Goal: Transaction & Acquisition: Purchase product/service

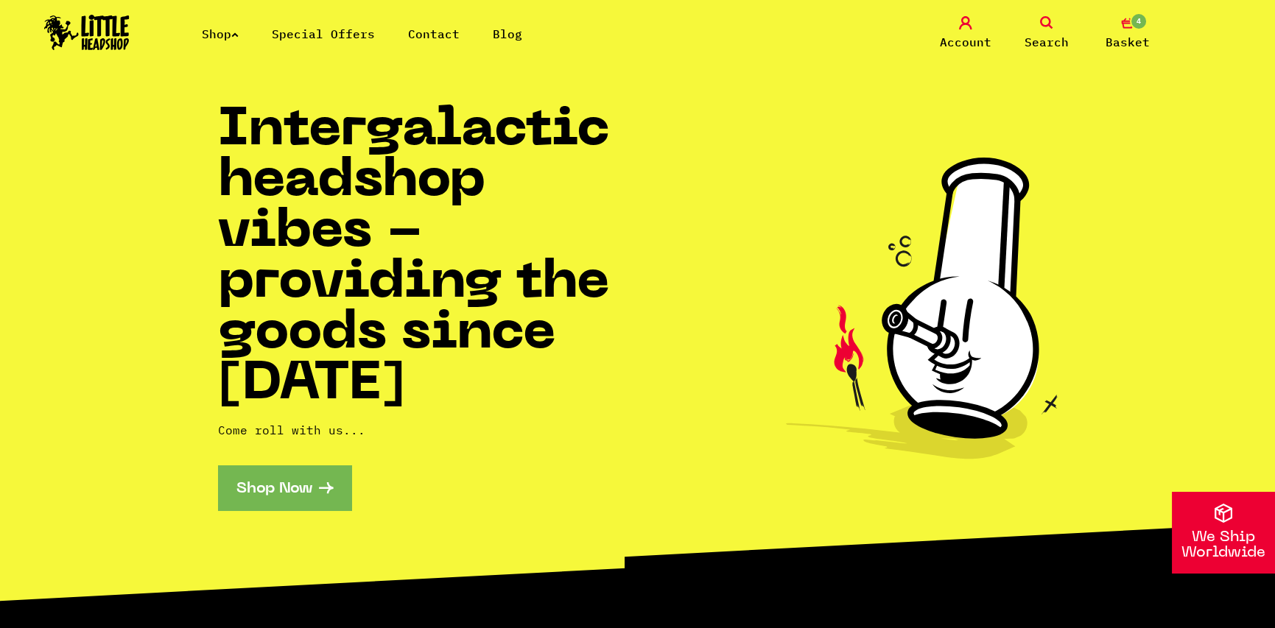
click at [290, 35] on link "Special Offers" at bounding box center [323, 34] width 103 height 15
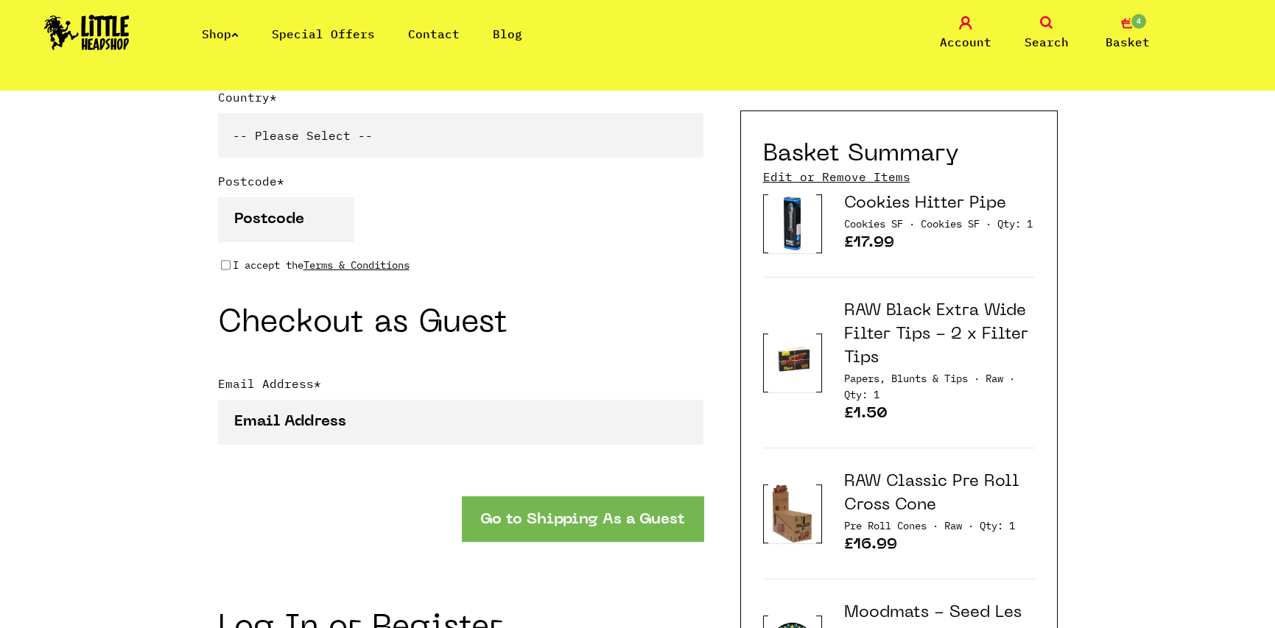
scroll to position [1105, 0]
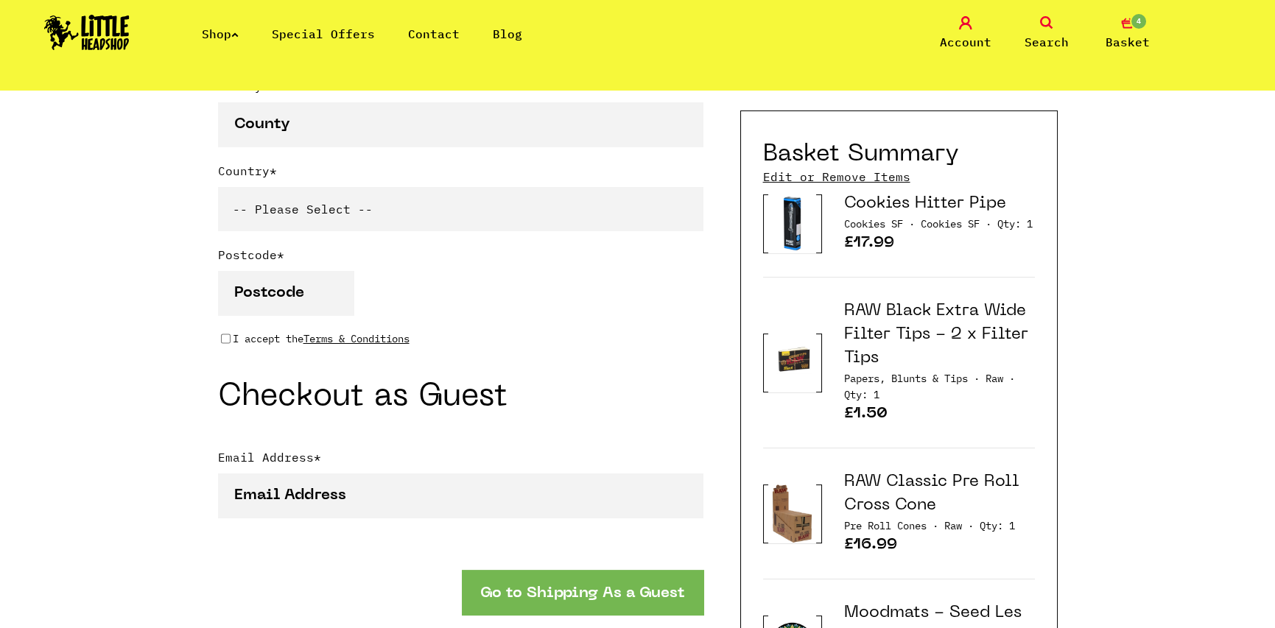
type input "[EMAIL_ADDRESS][DOMAIN_NAME]"
click at [814, 176] on link "Edit or Remove Items" at bounding box center [836, 177] width 147 height 16
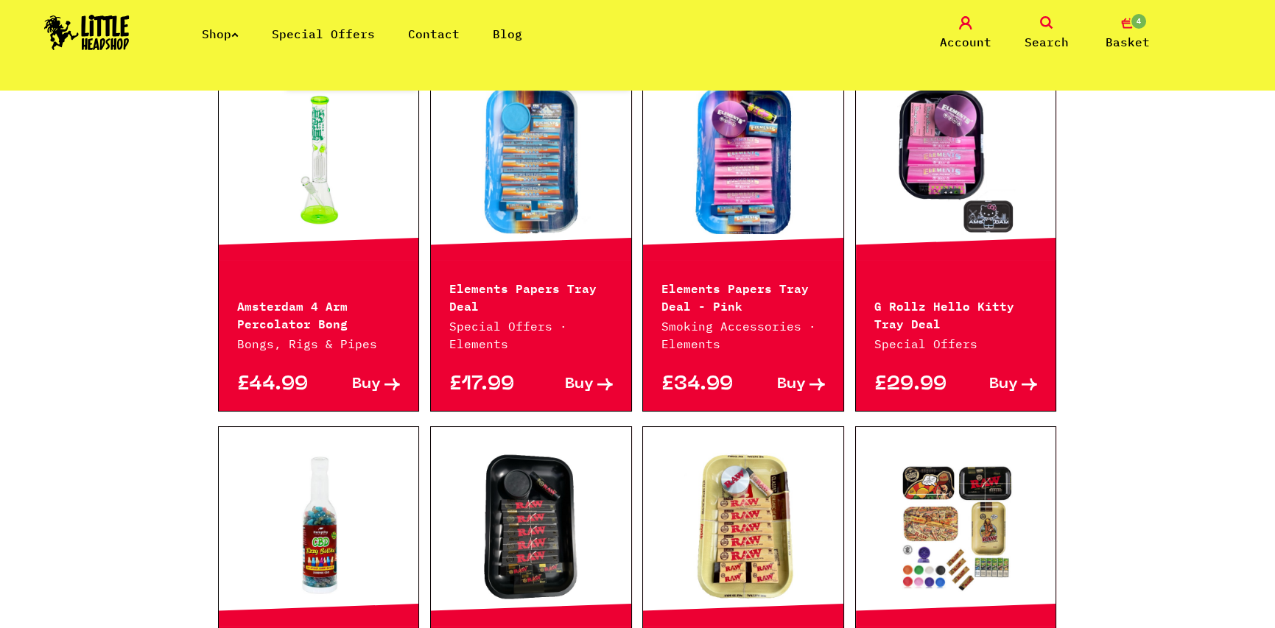
scroll to position [221, 0]
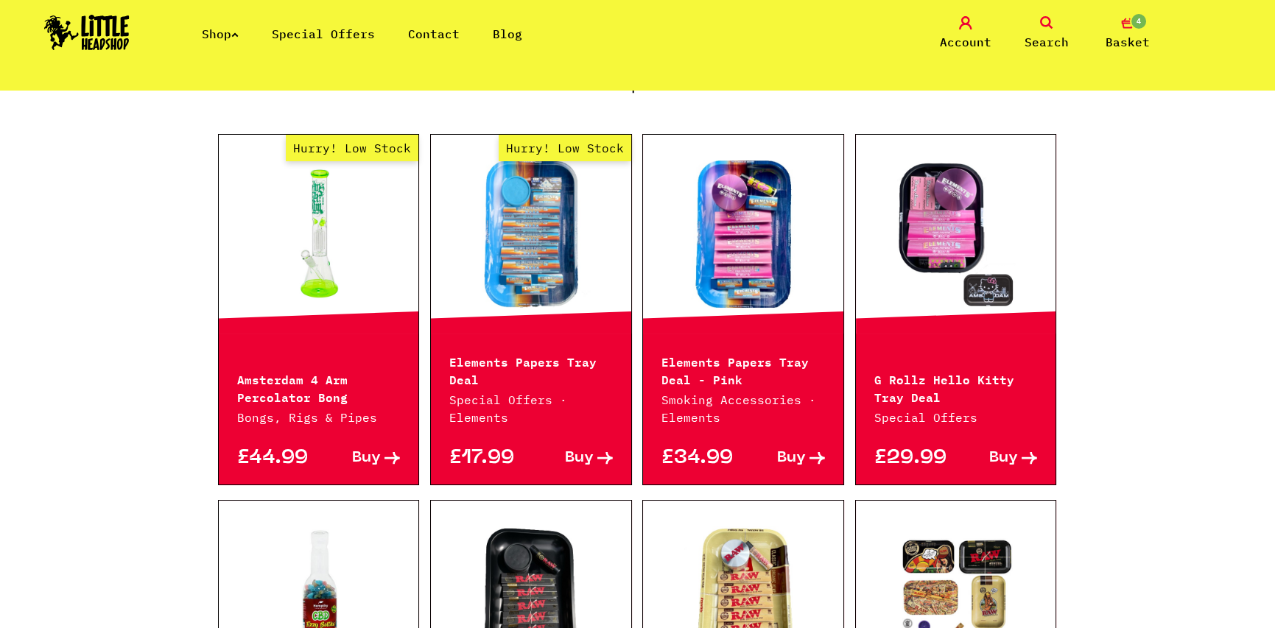
click at [239, 37] on link "Shop" at bounding box center [220, 34] width 37 height 15
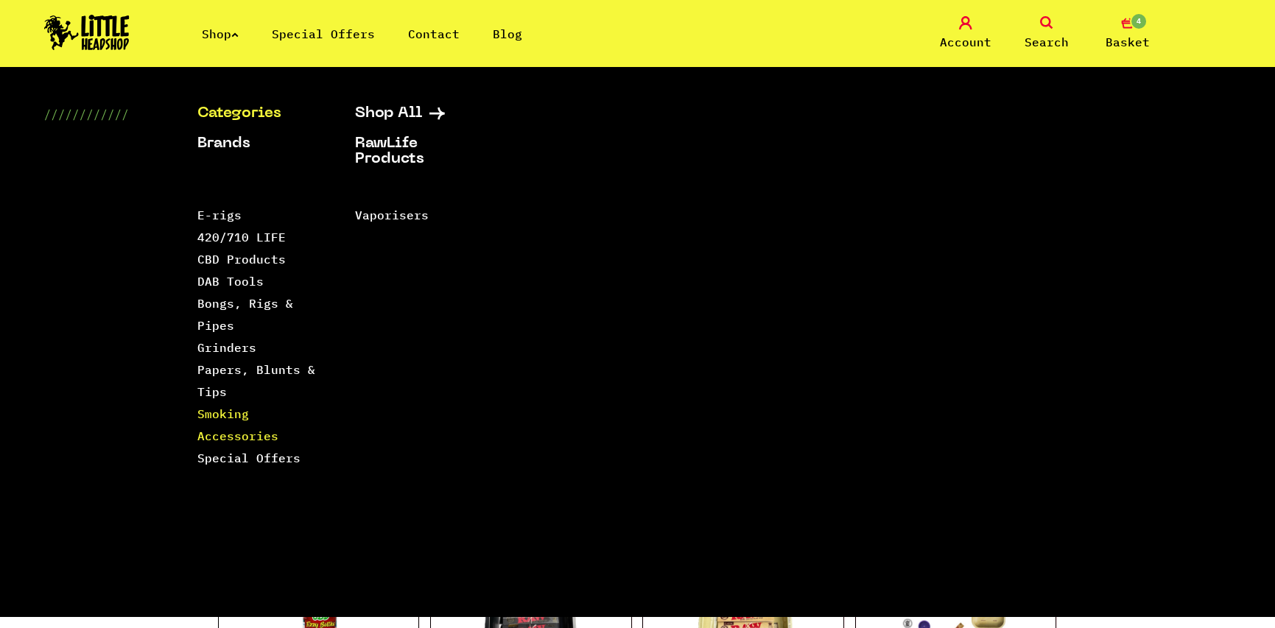
click at [230, 414] on link "Smoking Accessories" at bounding box center [237, 425] width 81 height 37
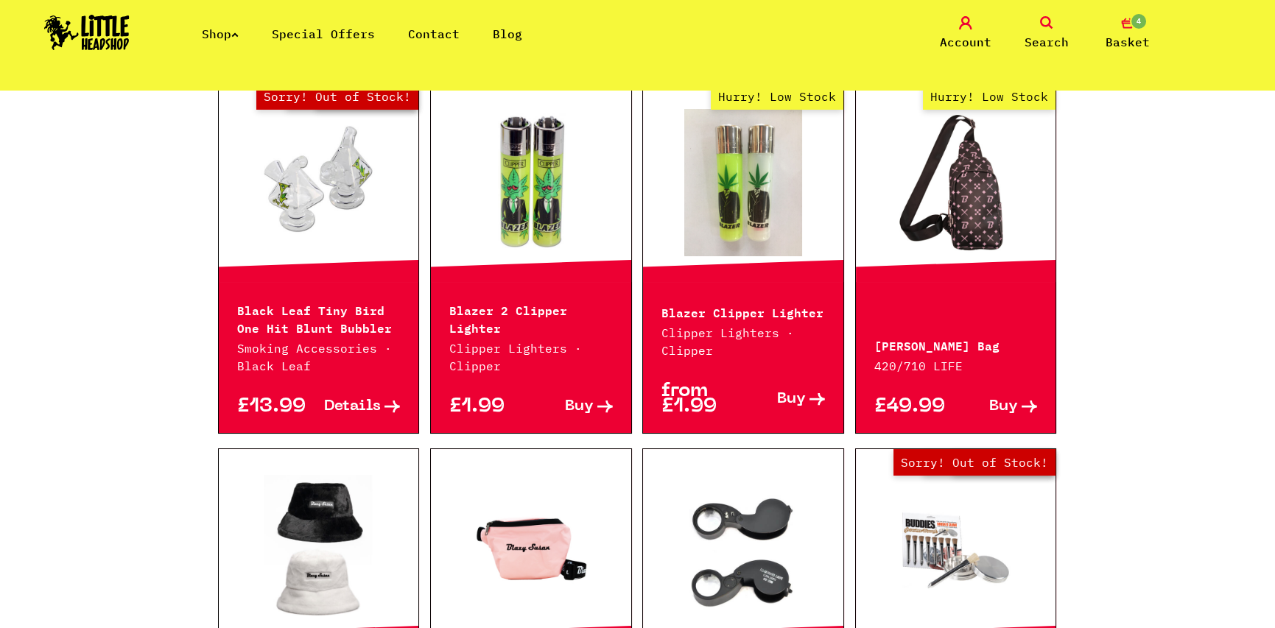
scroll to position [1694, 0]
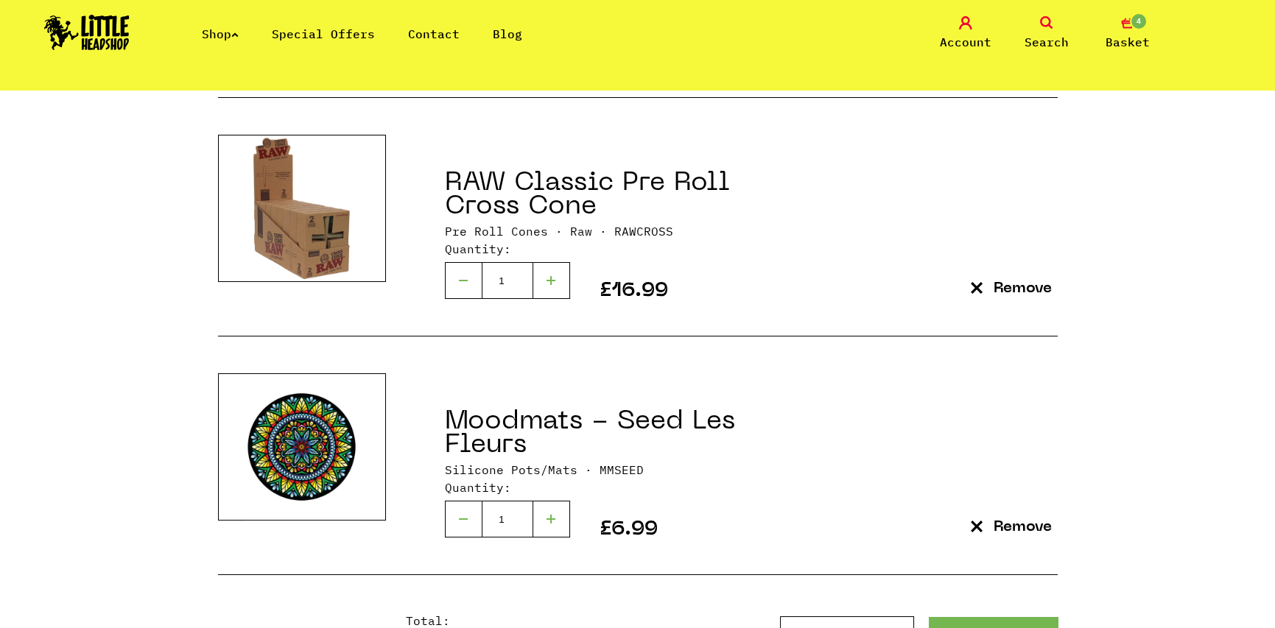
scroll to position [884, 0]
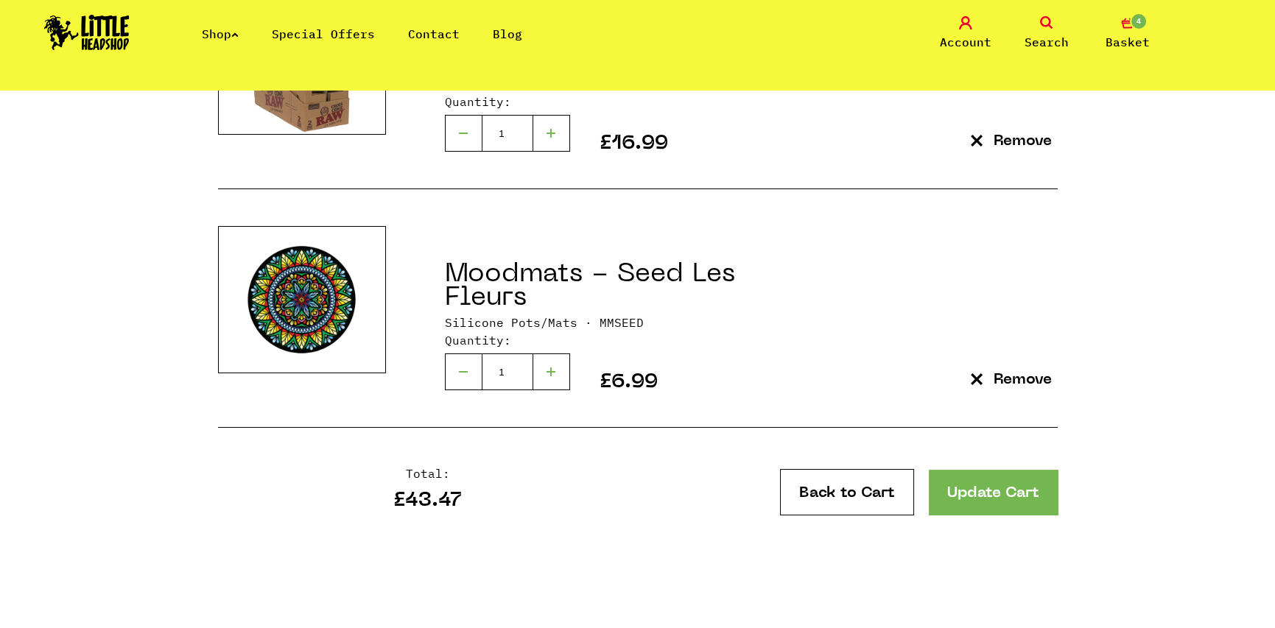
click at [975, 376] on icon "submit" at bounding box center [977, 379] width 12 height 12
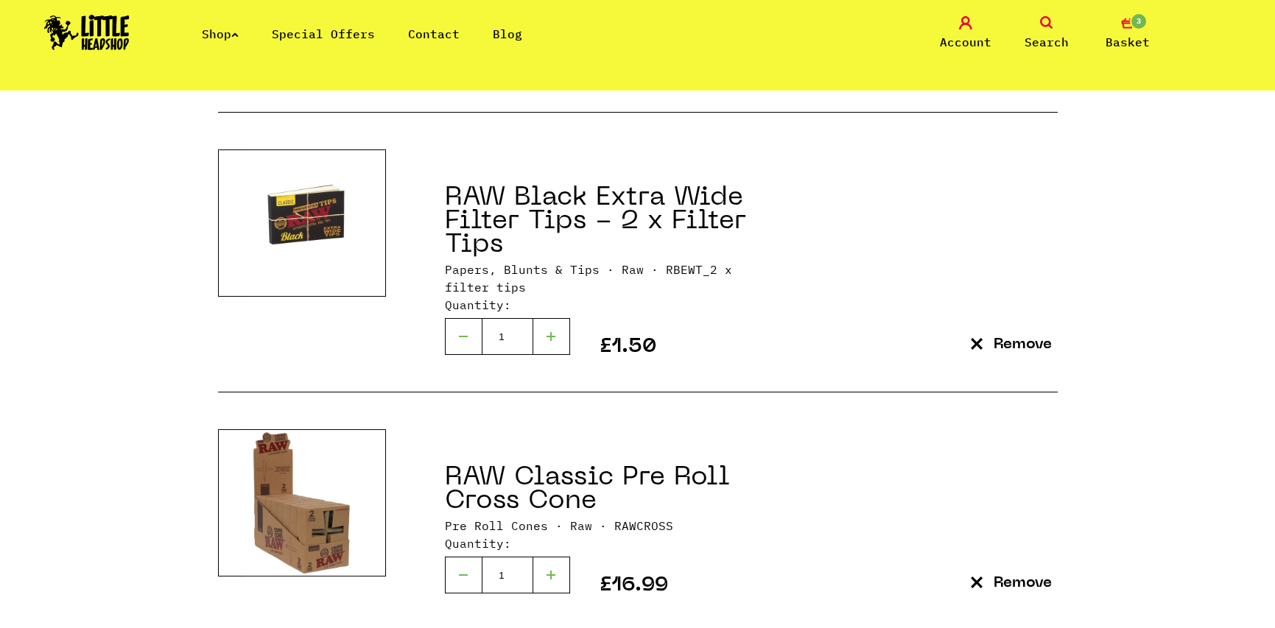
scroll to position [663, 0]
